Goal: Register for event/course

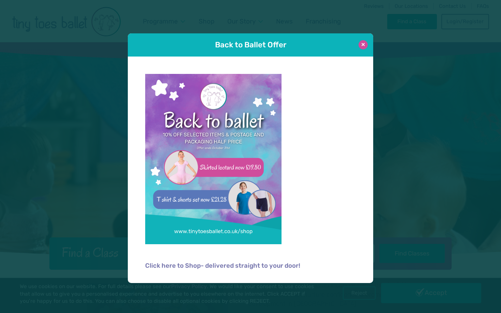
click at [364, 45] on button at bounding box center [362, 44] width 9 height 9
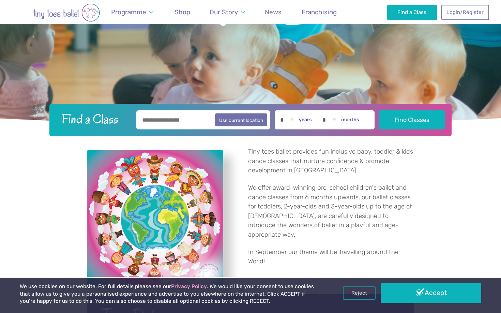
scroll to position [30, 0]
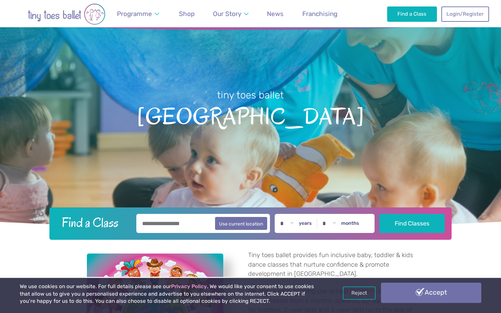
click at [420, 292] on link "Accept" at bounding box center [431, 293] width 100 height 20
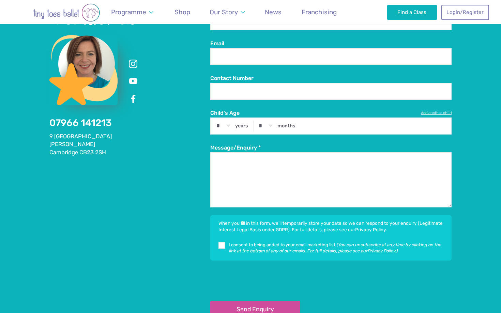
scroll to position [1296, 0]
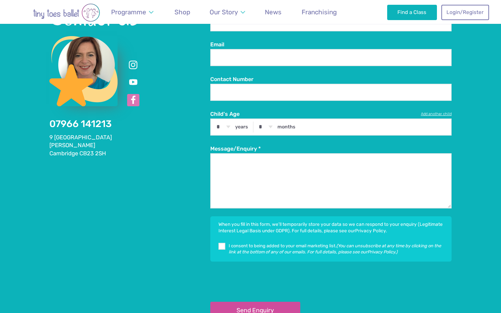
click at [135, 101] on link at bounding box center [133, 100] width 12 height 12
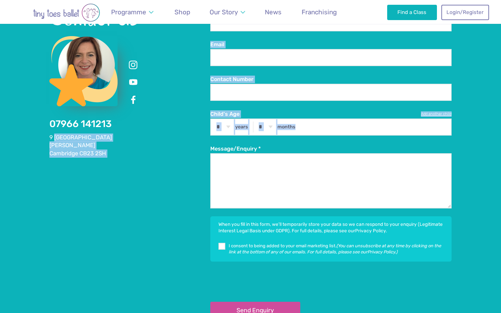
drag, startPoint x: 48, startPoint y: 138, endPoint x: 55, endPoint y: 136, distance: 7.0
click at [55, 136] on div "Contact Us 07966 141213 9 Alms Hill Bourn Cambridge CB23 2SH Full Name * Email …" at bounding box center [250, 157] width 501 height 389
click at [55, 136] on address "9 Alms Hill Bourn Cambridge CB23 2SH" at bounding box center [129, 146] width 161 height 24
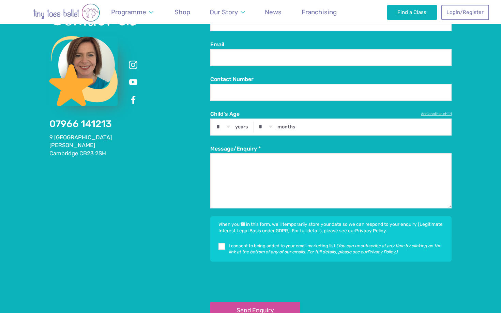
drag, startPoint x: 50, startPoint y: 138, endPoint x: 107, endPoint y: 153, distance: 58.8
click at [107, 153] on address "9 Alms Hill Bourn Cambridge CB23 2SH" at bounding box center [129, 146] width 161 height 24
copy address "9 Alms Hill Bourn Cambridge CB23 2SH"
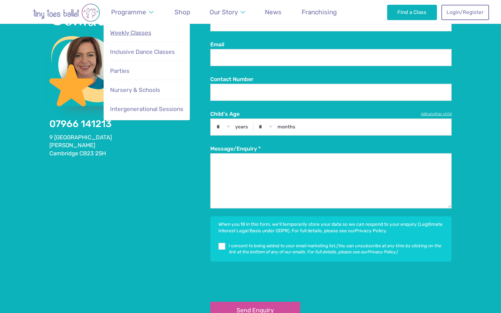
click at [147, 33] on span "Weekly Classes" at bounding box center [130, 32] width 41 height 7
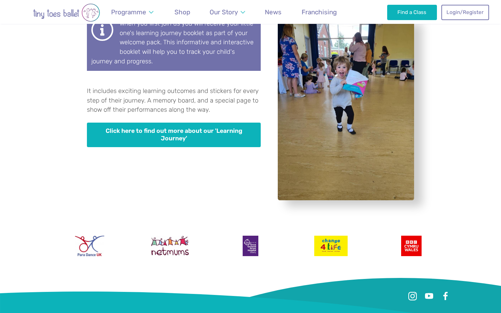
scroll to position [1997, 0]
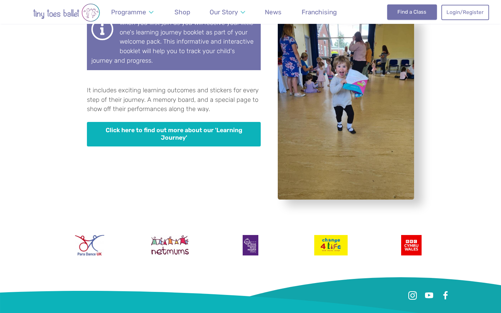
click at [411, 14] on link "Find a Class" at bounding box center [412, 11] width 50 height 15
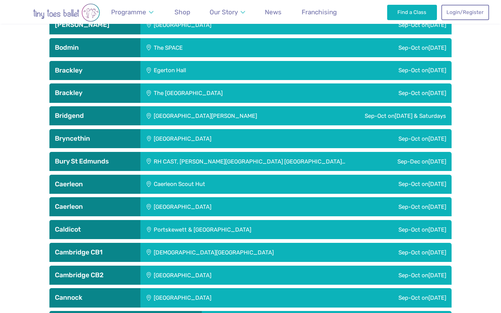
scroll to position [441, 0]
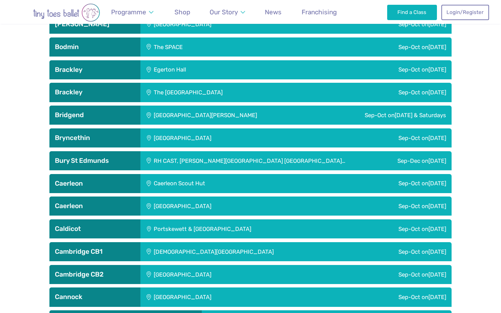
click at [243, 246] on div "[DEMOGRAPHIC_DATA][GEOGRAPHIC_DATA]" at bounding box center [249, 251] width 218 height 19
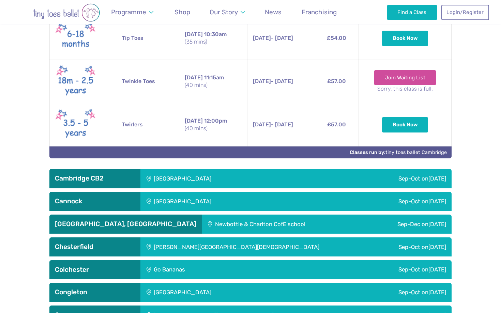
scroll to position [821, 0]
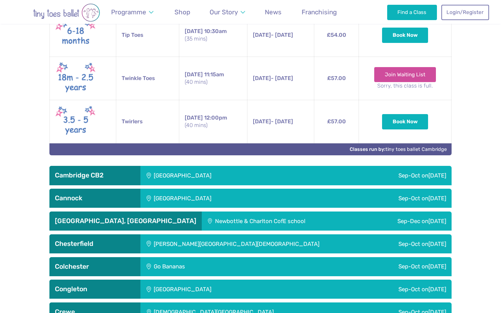
click at [249, 176] on div "[GEOGRAPHIC_DATA]" at bounding box center [228, 175] width 176 height 19
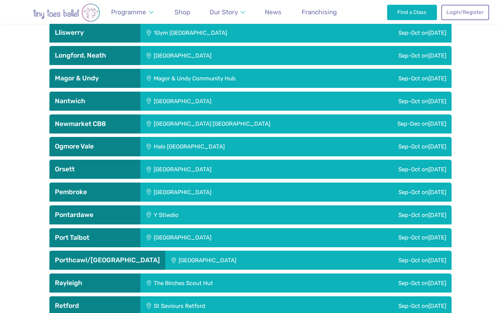
scroll to position [2041, 0]
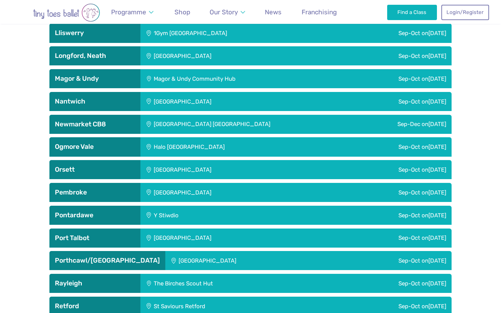
click at [227, 121] on div "[GEOGRAPHIC_DATA] [GEOGRAPHIC_DATA]" at bounding box center [248, 124] width 216 height 19
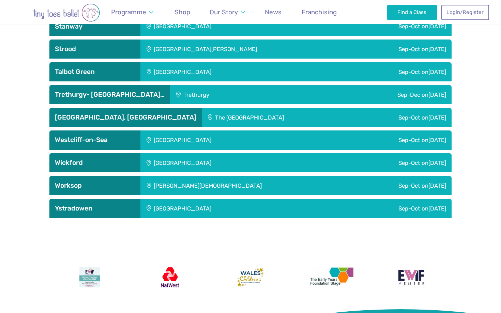
scroll to position [2857, 0]
